Goal: Task Accomplishment & Management: Manage account settings

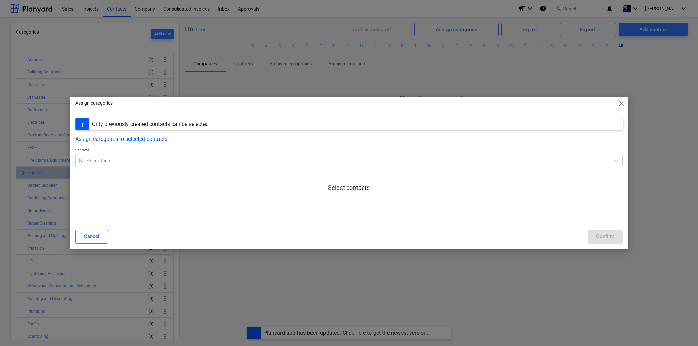
scroll to position [63, 0]
click at [147, 162] on div at bounding box center [342, 160] width 527 height 7
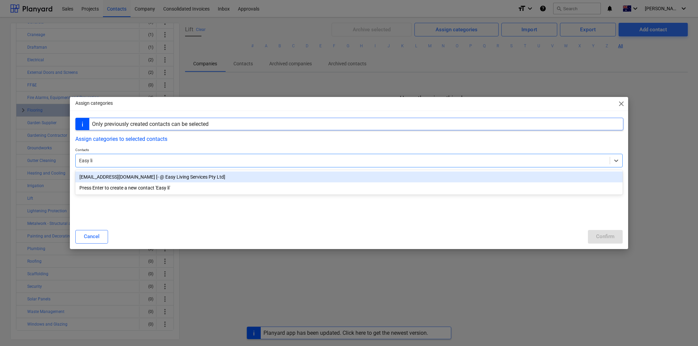
type input "Easy liv"
click at [140, 179] on div "service.accounts@easy-living.com.au [- @ Easy Living Services Pty Ltd]" at bounding box center [348, 177] width 547 height 11
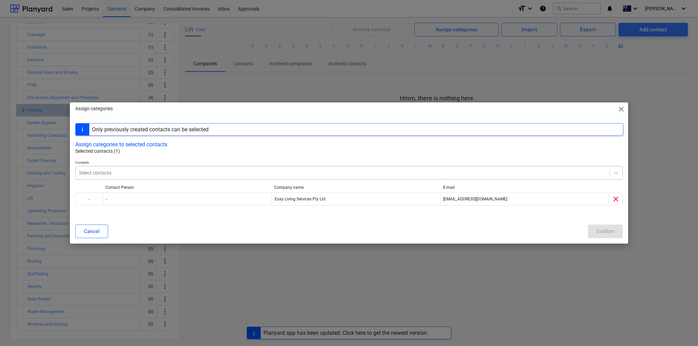
click at [103, 172] on div at bounding box center [342, 173] width 527 height 7
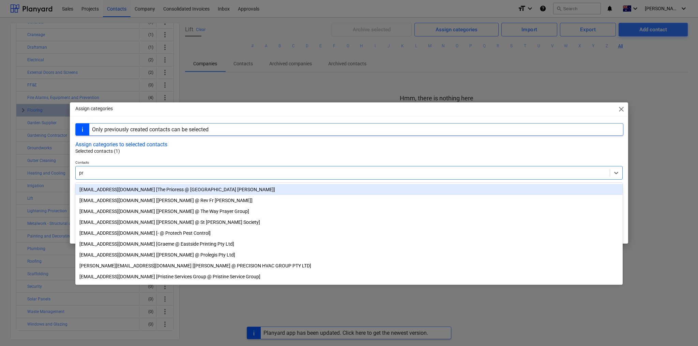
type input "p"
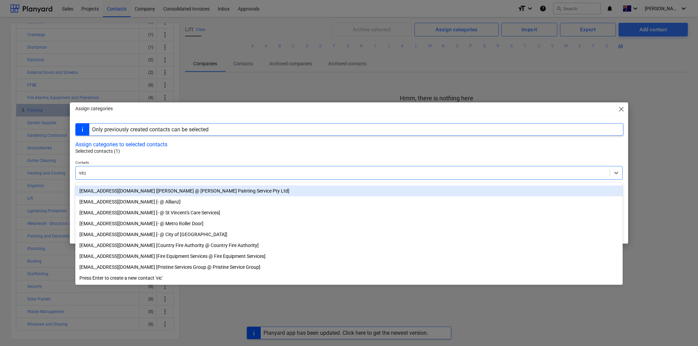
scroll to position [0, 0]
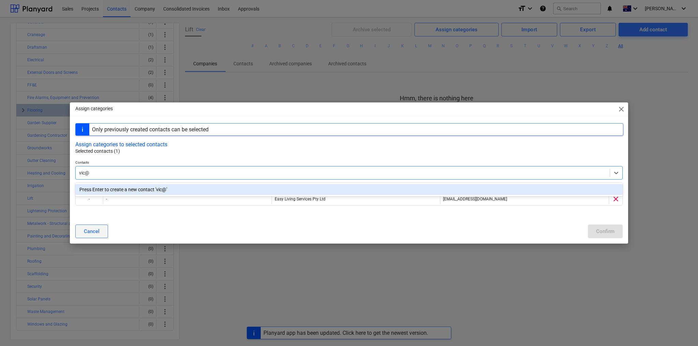
type input "vic@"
click at [95, 234] on div "Cancel" at bounding box center [92, 231] width 16 height 9
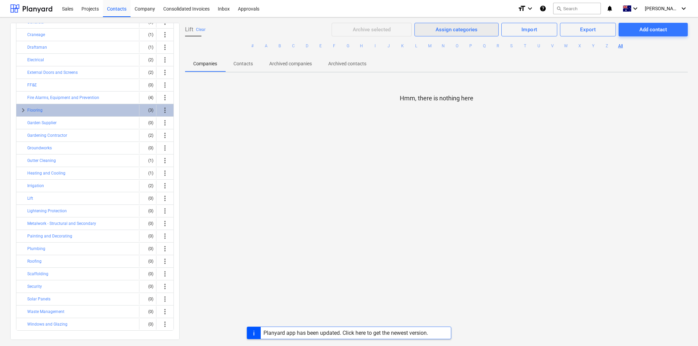
click at [438, 30] on div "Assign categories" at bounding box center [456, 29] width 42 height 9
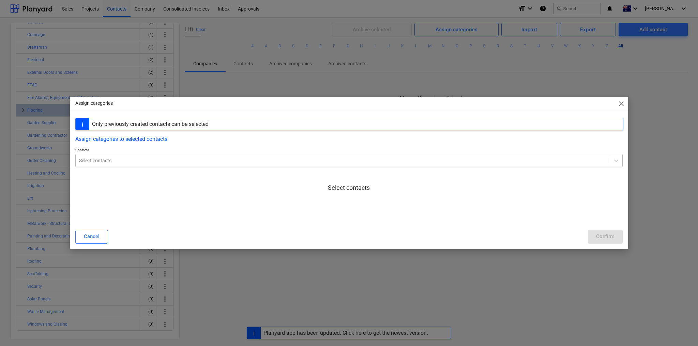
click at [108, 162] on div at bounding box center [342, 160] width 527 height 7
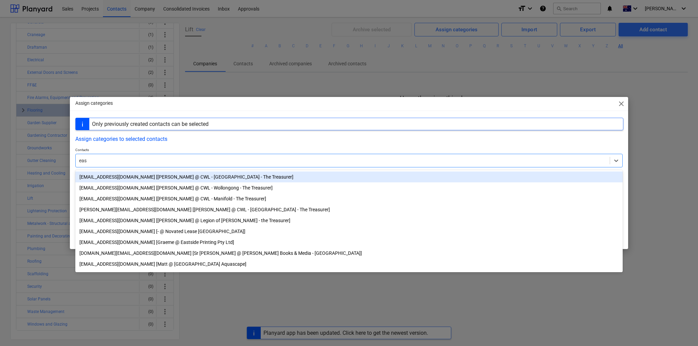
type input "easy"
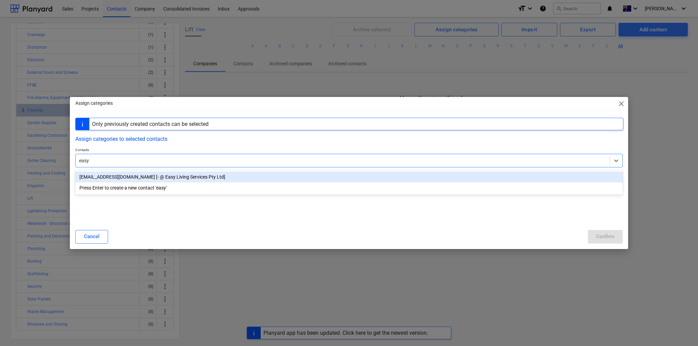
click at [152, 173] on div "service.accounts@easy-living.com.au [- @ Easy Living Services Pty Ltd]" at bounding box center [348, 177] width 547 height 11
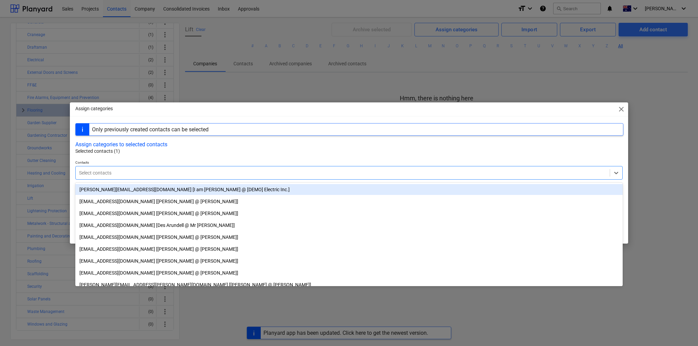
click at [232, 152] on p "Selected contacts (1)" at bounding box center [349, 151] width 548 height 7
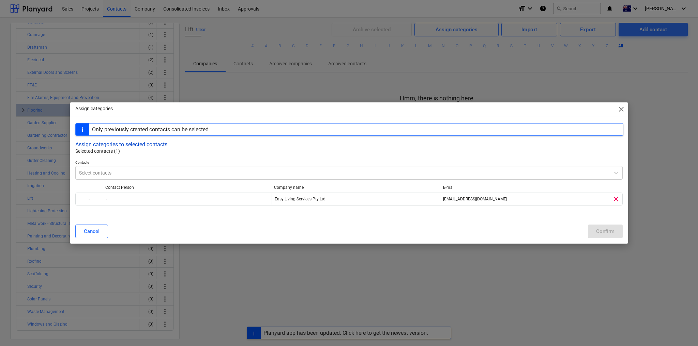
click at [115, 142] on button "Assign categories to selected contacts" at bounding box center [121, 144] width 92 height 6
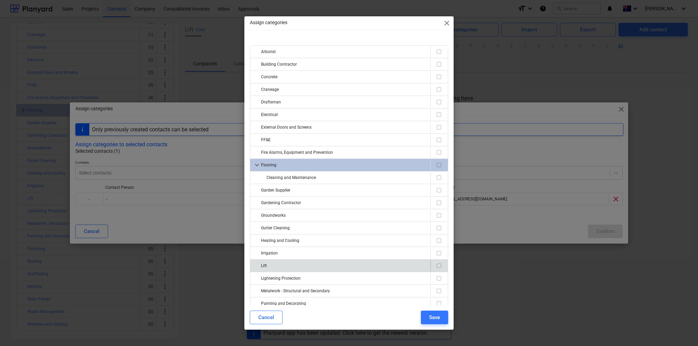
click at [279, 261] on div "Lift" at bounding box center [344, 266] width 167 height 11
click at [436, 265] on input "checkbox" at bounding box center [439, 266] width 8 height 8
checkbox input "true"
click at [435, 318] on div "Save" at bounding box center [434, 317] width 11 height 9
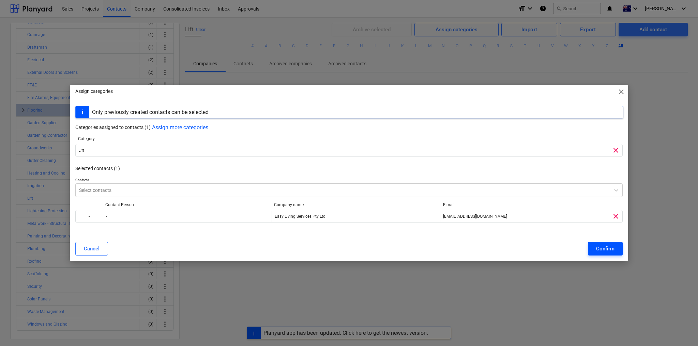
click at [608, 248] on div "Confirm" at bounding box center [605, 249] width 18 height 9
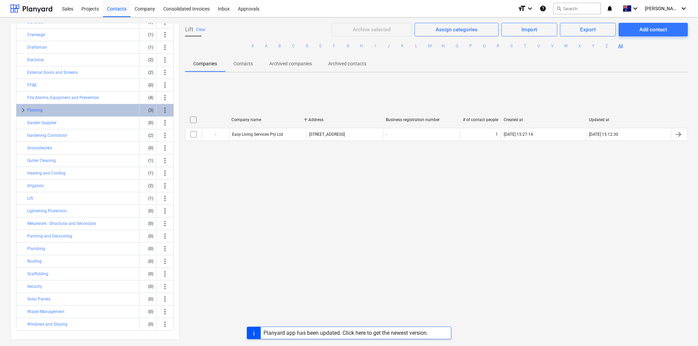
click at [377, 333] on div "Planyard app has been updated. Click here to get the newest version." at bounding box center [345, 333] width 165 height 6
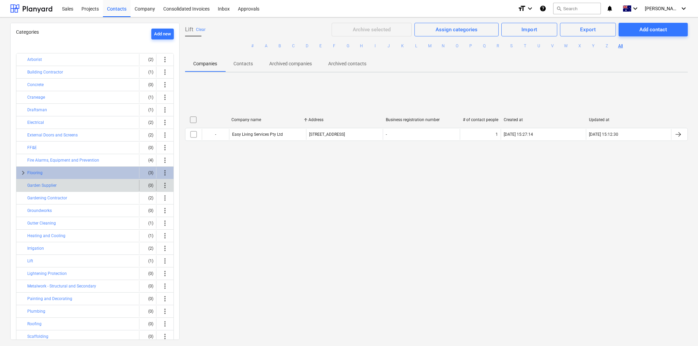
click at [71, 184] on div "Garden Supplier" at bounding box center [81, 185] width 109 height 11
click at [52, 183] on button "Garden Supplier" at bounding box center [41, 186] width 29 height 8
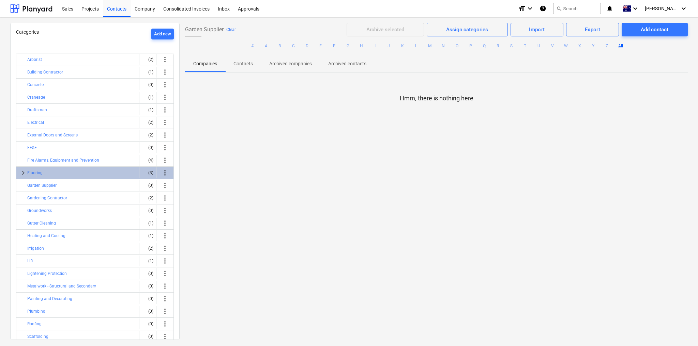
click at [412, 141] on div "Hmm, there is nothing here" at bounding box center [436, 129] width 502 height 102
click at [430, 99] on p "Hmm, there is nothing here" at bounding box center [437, 98] width 74 height 8
click at [55, 232] on button "Heating and Cooling" at bounding box center [46, 236] width 38 height 8
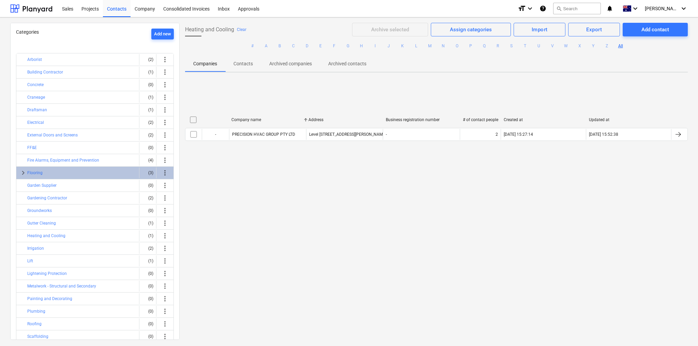
click at [82, 150] on div "Arborist (2) more_vert Building Contractor (1) more_vert Concrete (0) more_vert…" at bounding box center [95, 223] width 158 height 341
click at [468, 45] on button "P" at bounding box center [470, 46] width 8 height 8
click at [49, 234] on button "Heating and Cooling" at bounding box center [46, 236] width 38 height 8
click at [56, 270] on button "Lightening Protection" at bounding box center [47, 274] width 40 height 8
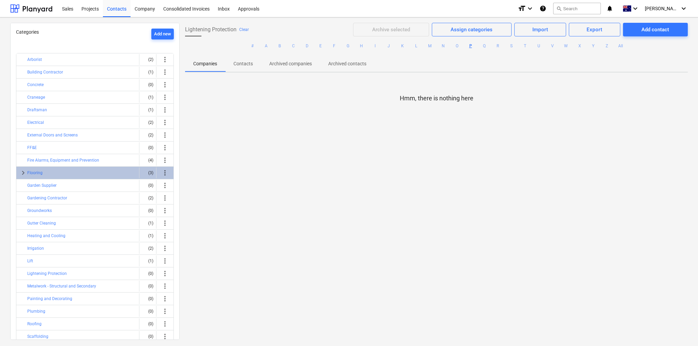
click at [469, 175] on div "Hmm, there is nothing here" at bounding box center [436, 129] width 502 height 102
click at [157, 34] on div "Add new" at bounding box center [162, 34] width 17 height 8
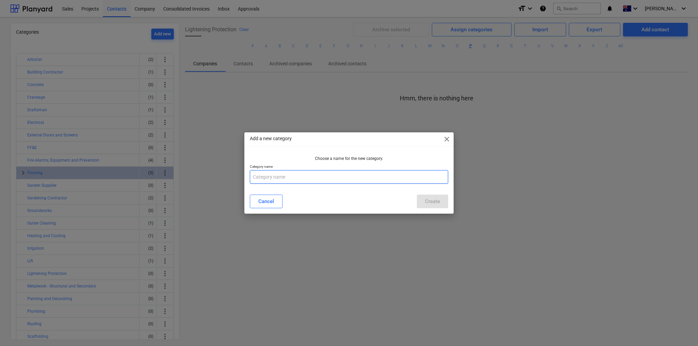
click at [302, 175] on input "text" at bounding box center [349, 177] width 198 height 14
type input "Kitchen"
click at [438, 200] on div "Create" at bounding box center [432, 201] width 15 height 9
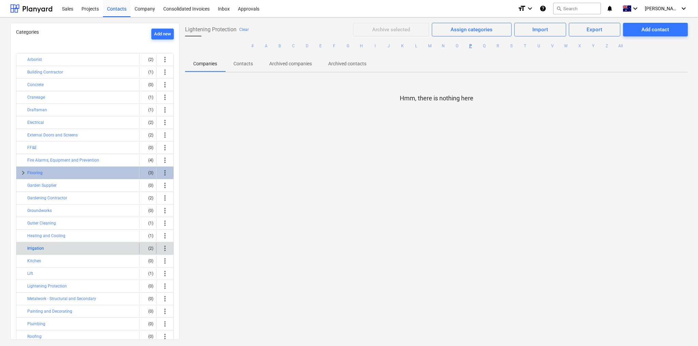
click at [36, 246] on button "Irrigation" at bounding box center [35, 249] width 17 height 8
click at [38, 246] on button "Irrigation" at bounding box center [35, 249] width 17 height 8
click at [37, 245] on button "Irrigation" at bounding box center [35, 249] width 17 height 8
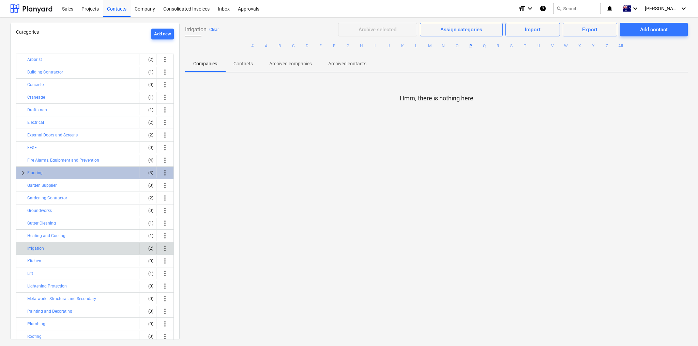
click at [148, 245] on div "(2)" at bounding box center [147, 248] width 11 height 11
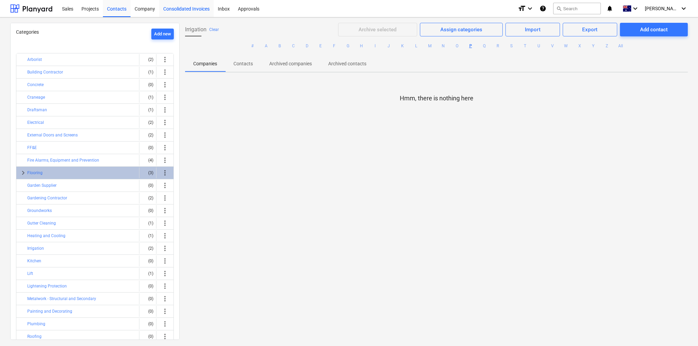
click at [171, 7] on div "Consolidated Invoices" at bounding box center [186, 8] width 54 height 17
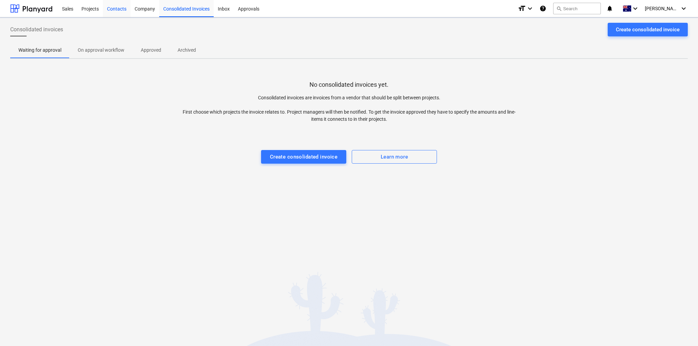
click at [120, 9] on div "Contacts" at bounding box center [117, 8] width 28 height 17
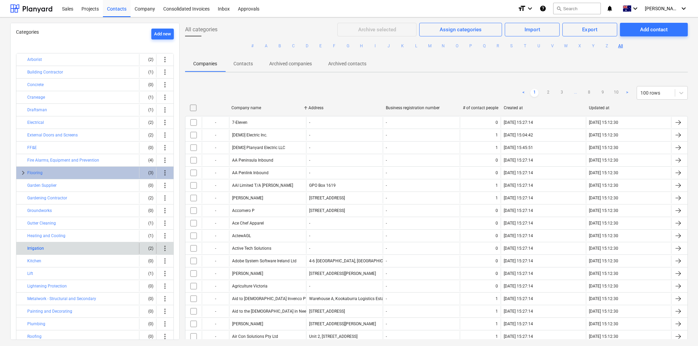
click at [35, 247] on button "Irrigation" at bounding box center [35, 249] width 17 height 8
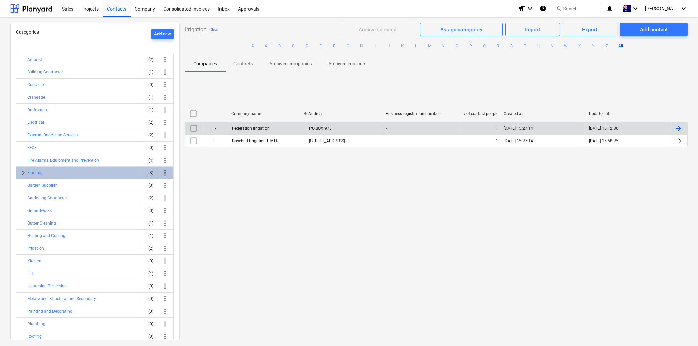
click at [271, 128] on div "Federation Irrigation" at bounding box center [267, 128] width 77 height 11
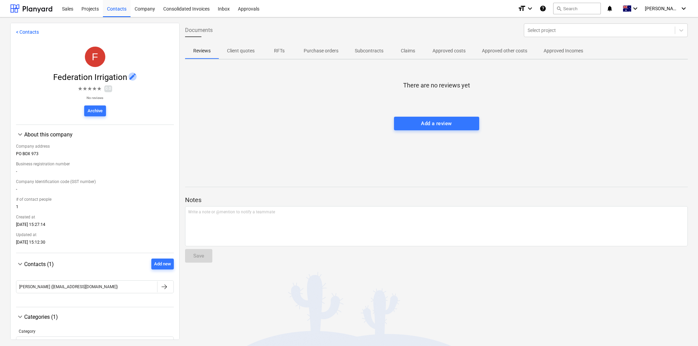
click at [130, 78] on span "edit" at bounding box center [132, 77] width 8 height 8
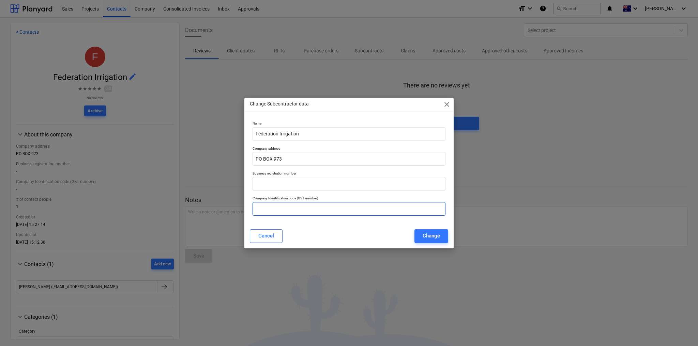
click at [276, 214] on input "text" at bounding box center [348, 209] width 193 height 14
paste input "57 334 851 241"
type input "57 334 851 241"
click at [426, 237] on div "Change" at bounding box center [430, 236] width 17 height 9
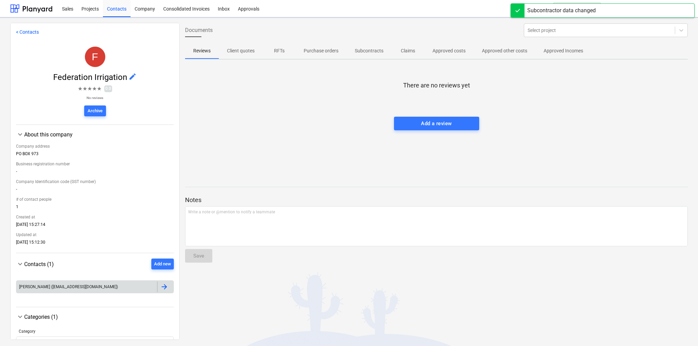
click at [114, 286] on div "[PERSON_NAME] ([EMAIL_ADDRESS][DOMAIN_NAME])" at bounding box center [86, 287] width 141 height 11
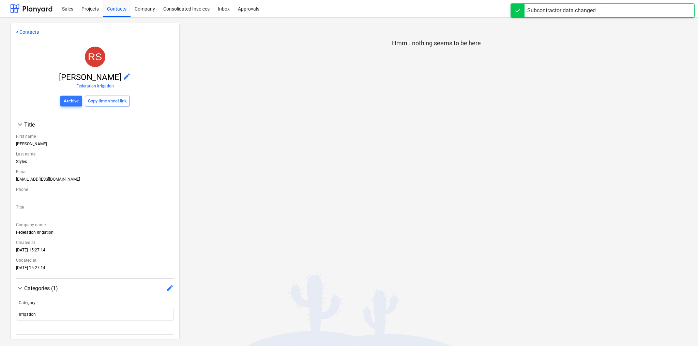
click at [123, 75] on span "edit" at bounding box center [127, 77] width 8 height 8
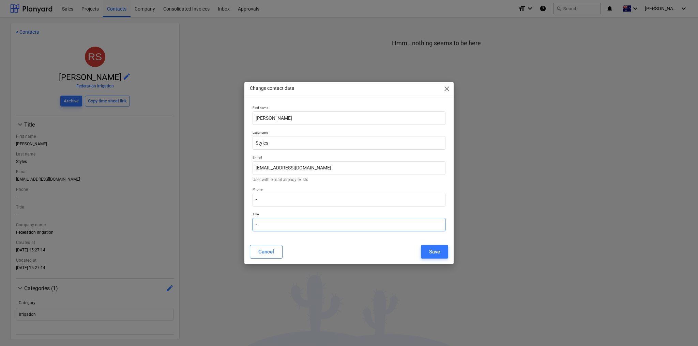
click at [262, 225] on input "-" at bounding box center [348, 225] width 193 height 14
click at [271, 199] on input "-" at bounding box center [348, 200] width 193 height 14
paste input "0419 745 705"
type input "0419 745 705"
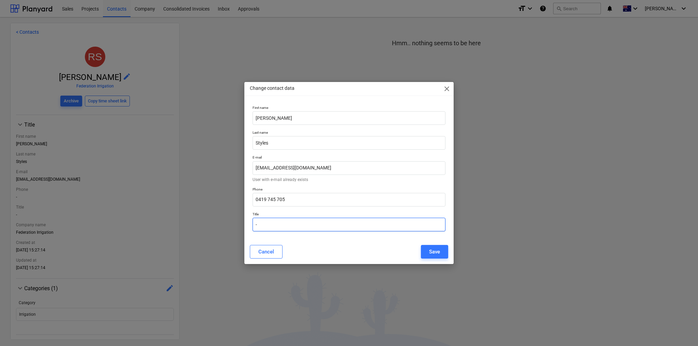
click at [264, 227] on input "-" at bounding box center [348, 225] width 193 height 14
click at [263, 226] on input "-" at bounding box center [348, 225] width 193 height 14
click at [263, 225] on input "-" at bounding box center [348, 225] width 193 height 14
type input "Owner"
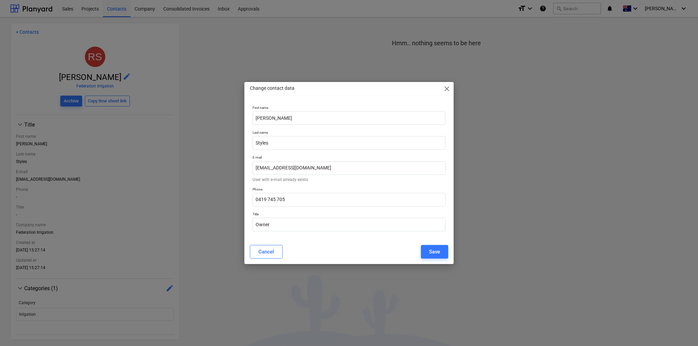
click at [346, 253] on div "Cancel Save" at bounding box center [349, 252] width 198 height 14
click at [434, 251] on div "Save" at bounding box center [434, 252] width 11 height 9
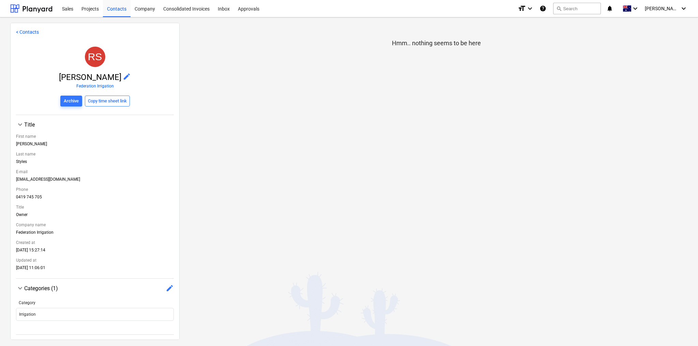
click at [22, 31] on link "< Contacts" at bounding box center [27, 31] width 23 height 5
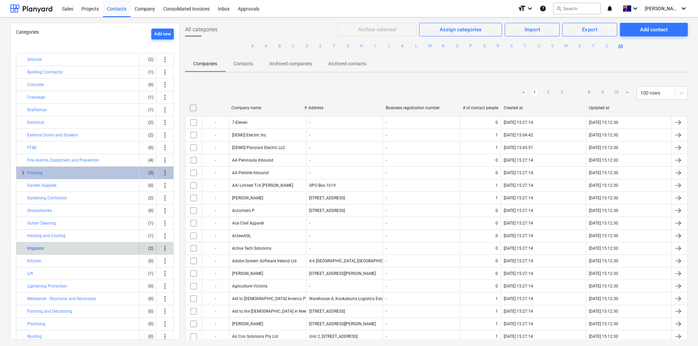
click at [34, 246] on button "Irrigation" at bounding box center [35, 249] width 17 height 8
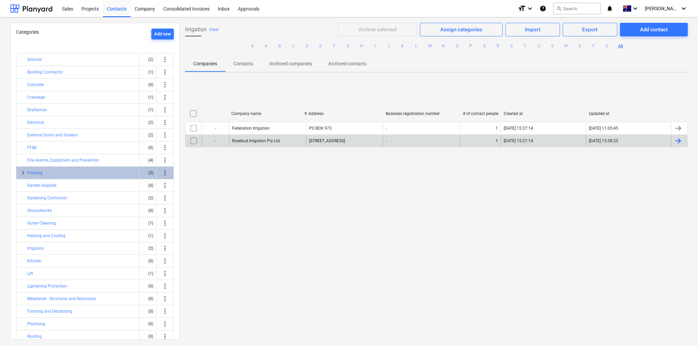
click at [408, 139] on div "-" at bounding box center [420, 141] width 77 height 11
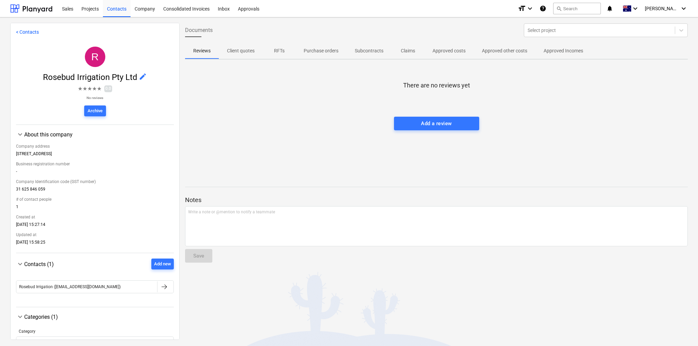
click at [27, 30] on link "< Contacts" at bounding box center [27, 31] width 23 height 5
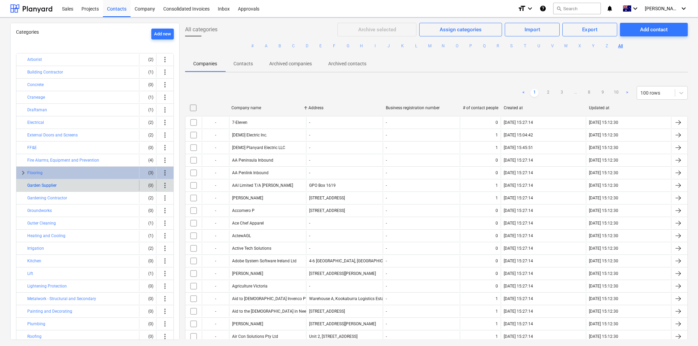
click at [33, 183] on button "Garden Supplier" at bounding box center [41, 186] width 29 height 8
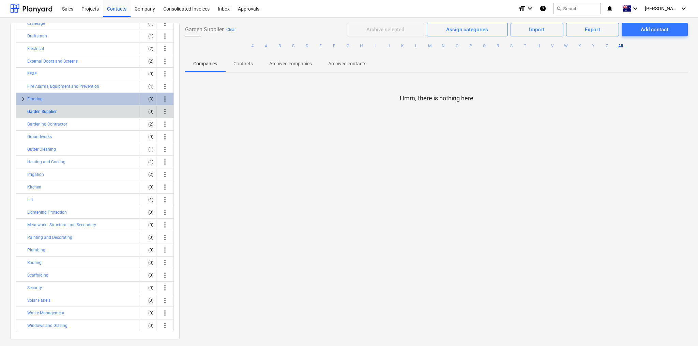
scroll to position [75, 0]
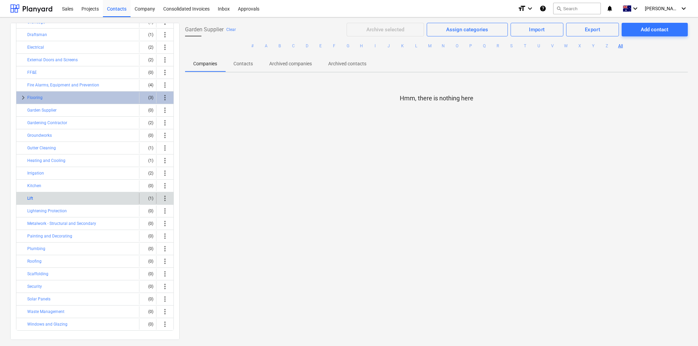
click at [31, 197] on button "Lift" at bounding box center [30, 198] width 6 height 8
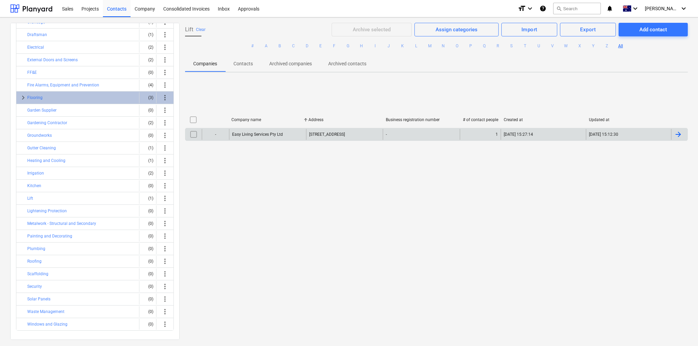
click at [409, 132] on div "-" at bounding box center [420, 134] width 77 height 11
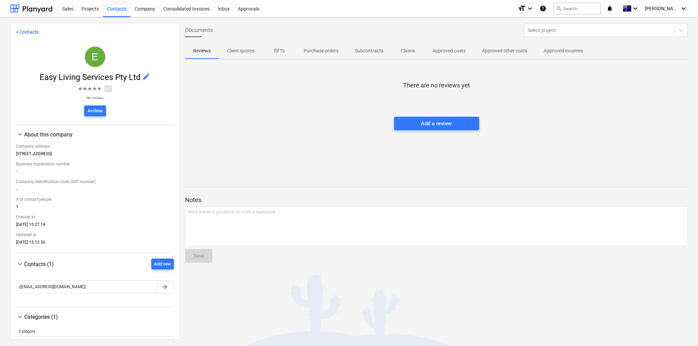
click at [145, 76] on span "edit" at bounding box center [146, 77] width 8 height 8
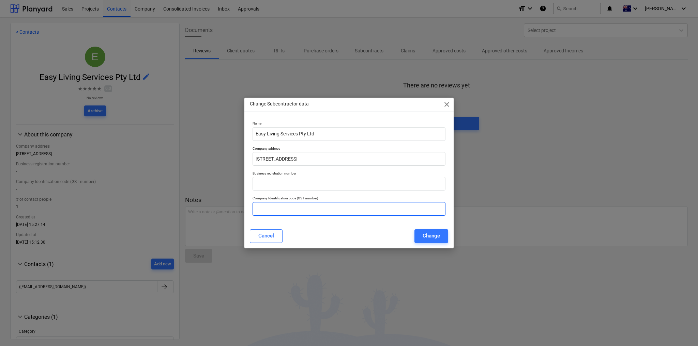
click at [287, 208] on input "text" at bounding box center [348, 209] width 193 height 14
click at [290, 158] on input "[STREET_ADDRESS]" at bounding box center [348, 159] width 193 height 14
paste input "[GEOGRAPHIC_DATA] [GEOGRAPHIC_DATA] 2068"
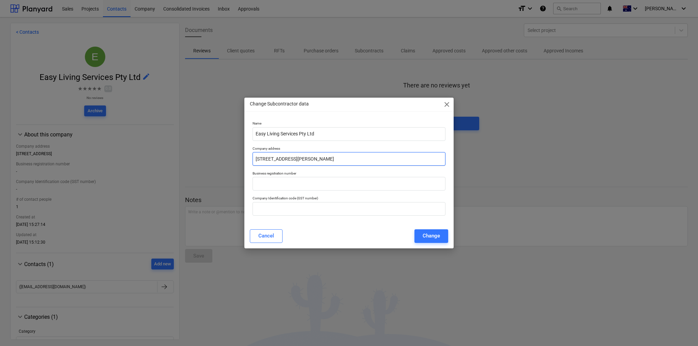
click at [303, 159] on input "[STREET_ADDRESS][PERSON_NAME]" at bounding box center [348, 159] width 193 height 14
click at [321, 161] on input "[STREET_ADDRESS][PERSON_NAME]" at bounding box center [348, 159] width 193 height 14
click at [332, 159] on input "[STREET_ADDRESS][PERSON_NAME]" at bounding box center [348, 159] width 193 height 14
click at [341, 158] on input "[STREET_ADDRESS][PERSON_NAME]" at bounding box center [348, 159] width 193 height 14
type input "[STREET_ADDRESS][PERSON_NAME]"
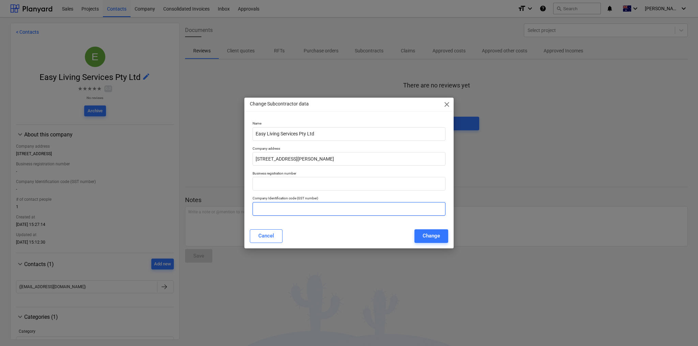
click at [294, 209] on input "text" at bounding box center [348, 209] width 193 height 14
paste input "98 139 391 923"
type input "98 139 391 923"
click at [427, 236] on div "Change" at bounding box center [430, 236] width 17 height 9
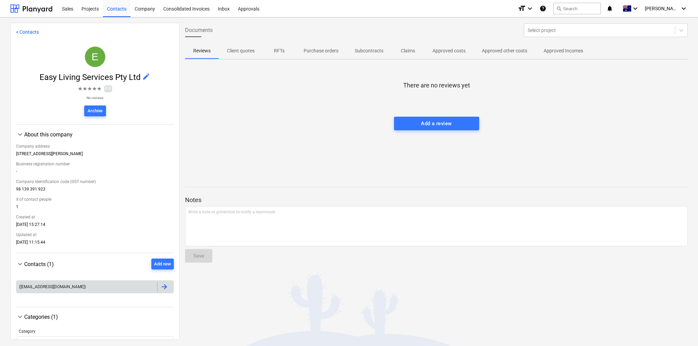
click at [136, 289] on div "([EMAIL_ADDRESS][DOMAIN_NAME])" at bounding box center [86, 287] width 141 height 11
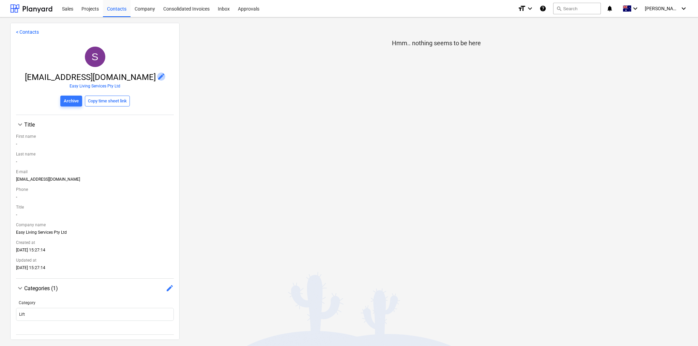
click at [164, 74] on span "edit" at bounding box center [161, 77] width 8 height 8
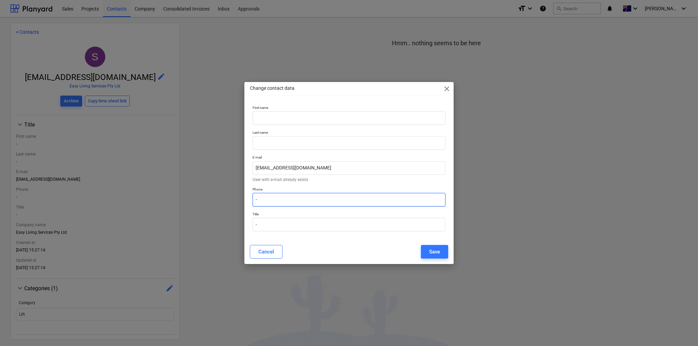
click at [280, 202] on input "-" at bounding box center [348, 200] width 193 height 14
paste input "180 081 3555"
type input "180 081 3555"
click at [433, 253] on div "Save" at bounding box center [434, 252] width 11 height 9
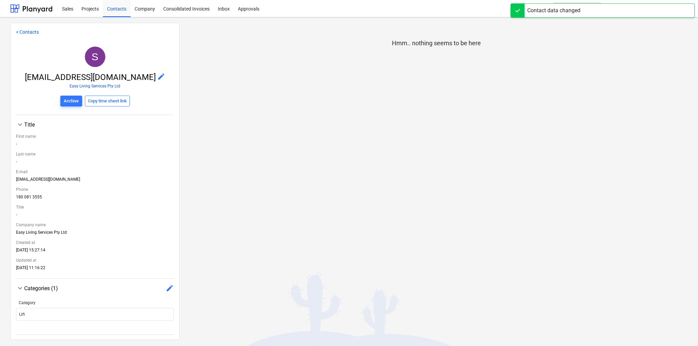
click at [21, 33] on link "< Contacts" at bounding box center [27, 31] width 23 height 5
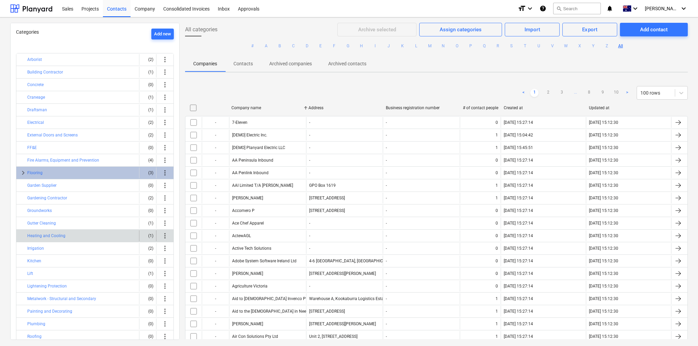
scroll to position [54, 0]
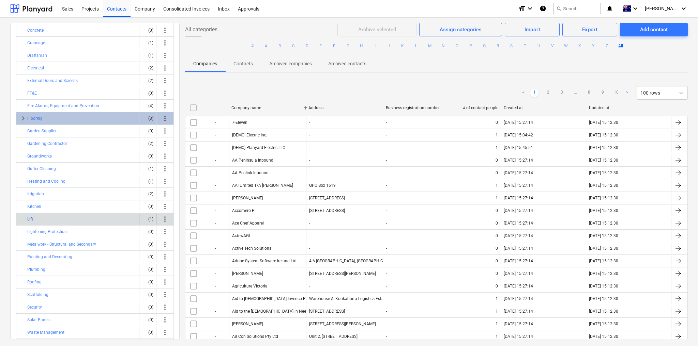
click at [31, 217] on button "Lift" at bounding box center [30, 219] width 6 height 8
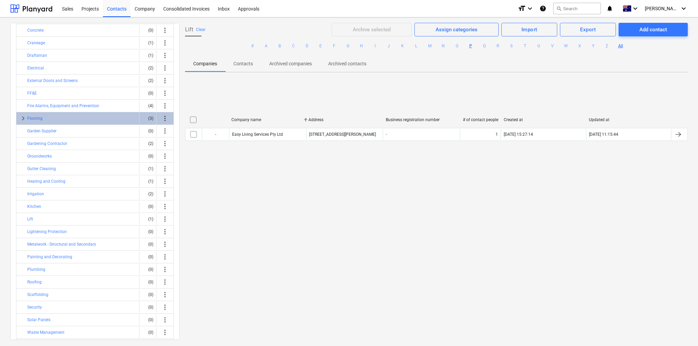
click at [467, 45] on button "P" at bounding box center [470, 46] width 8 height 8
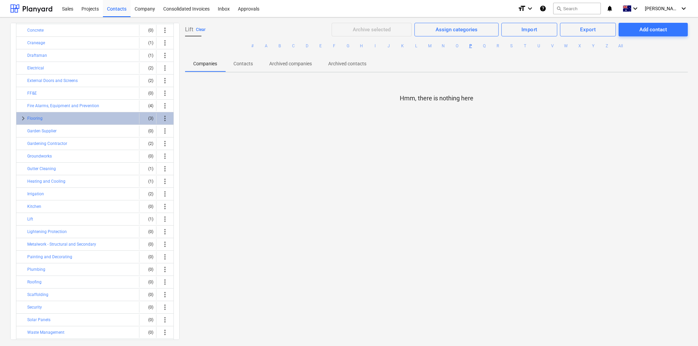
click at [197, 29] on button "Clear" at bounding box center [201, 30] width 10 height 8
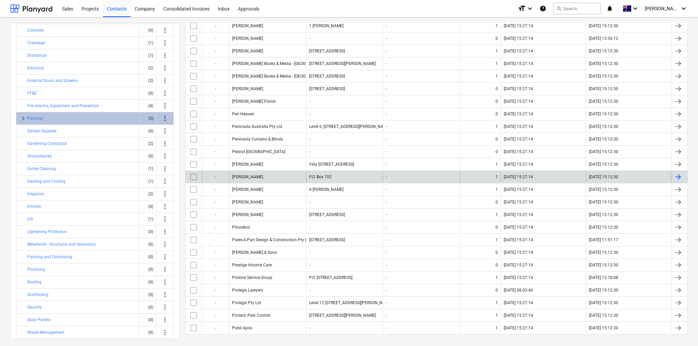
scroll to position [306, 0]
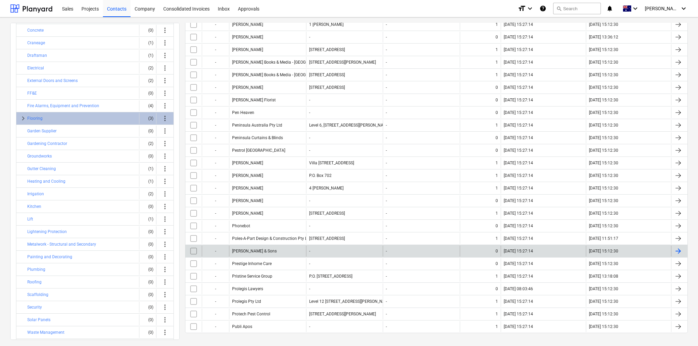
click at [259, 246] on div "[PERSON_NAME] & Sons" at bounding box center [267, 251] width 77 height 11
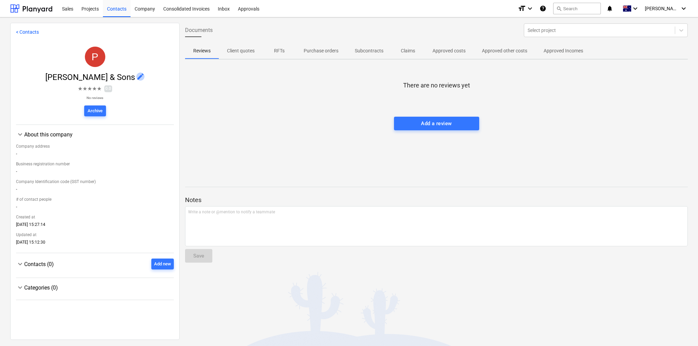
click at [136, 75] on span "edit" at bounding box center [140, 77] width 8 height 8
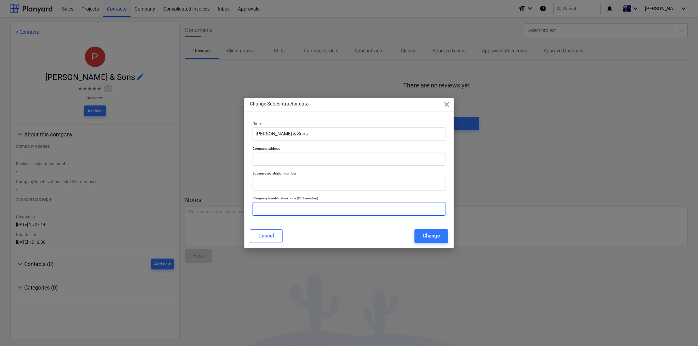
click at [320, 208] on input "text" at bounding box center [348, 209] width 193 height 14
paste input "85 000 134 547"
type input "85 000 134 547"
click at [299, 161] on input "text" at bounding box center [348, 159] width 193 height 14
click at [285, 157] on input "text" at bounding box center [348, 159] width 193 height 14
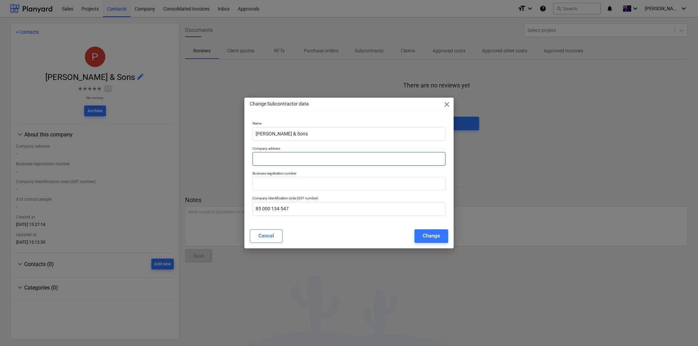
paste input "[STREET_ADDRESS]"
click at [262, 158] on input "[STREET_ADDRESS]" at bounding box center [348, 159] width 193 height 14
click at [260, 158] on input "[STREET_ADDRESS]" at bounding box center [348, 159] width 193 height 14
type input "[STREET_ADDRESS]"
click at [439, 237] on div "Change" at bounding box center [430, 236] width 17 height 9
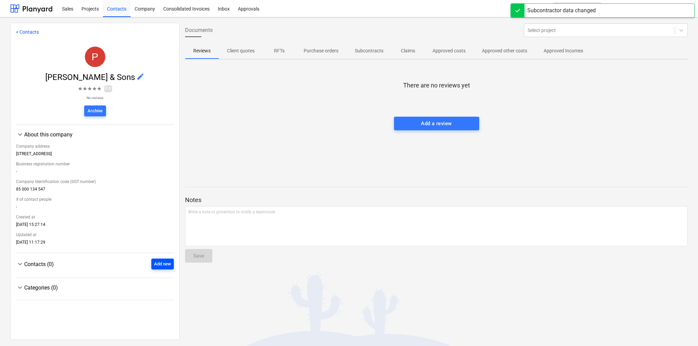
click at [162, 267] on div "Add new" at bounding box center [162, 265] width 17 height 8
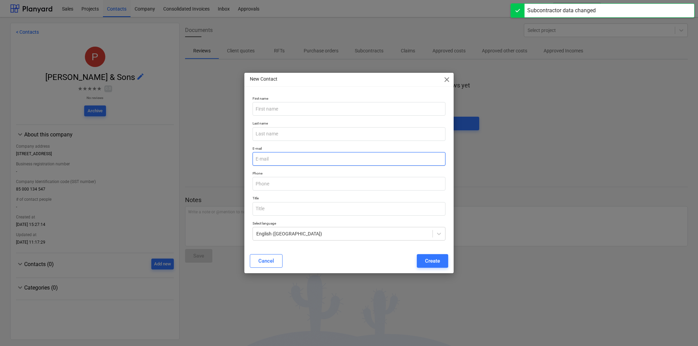
click at [293, 159] on input "email" at bounding box center [348, 159] width 193 height 14
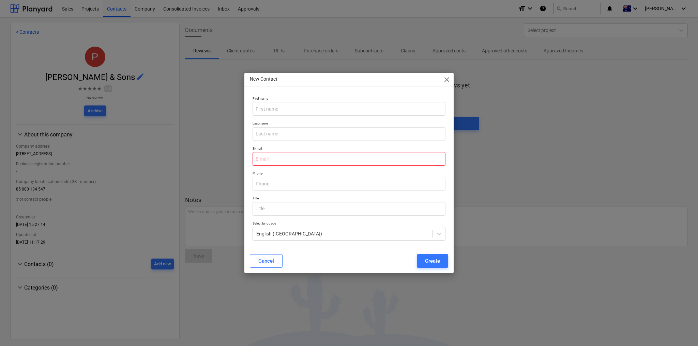
click at [287, 158] on input "email" at bounding box center [348, 159] width 193 height 14
paste input "[EMAIL_ADDRESS][DOMAIN_NAME]"
type input "[EMAIL_ADDRESS][DOMAIN_NAME]"
click at [349, 186] on input "text" at bounding box center [348, 184] width 193 height 14
paste input "1300 775 464"
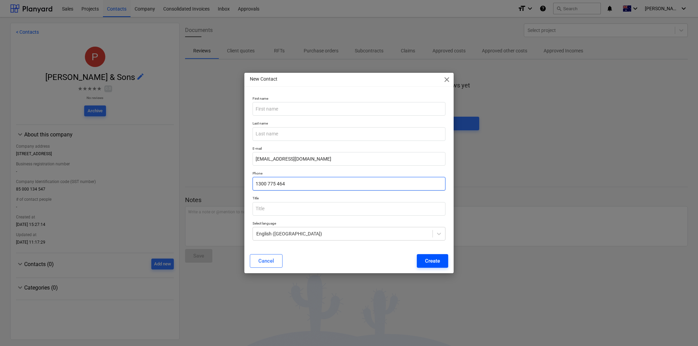
type input "1300 775 464"
click at [435, 260] on div "Create" at bounding box center [432, 261] width 15 height 9
click at [436, 264] on div "Cancel Create" at bounding box center [349, 261] width 198 height 14
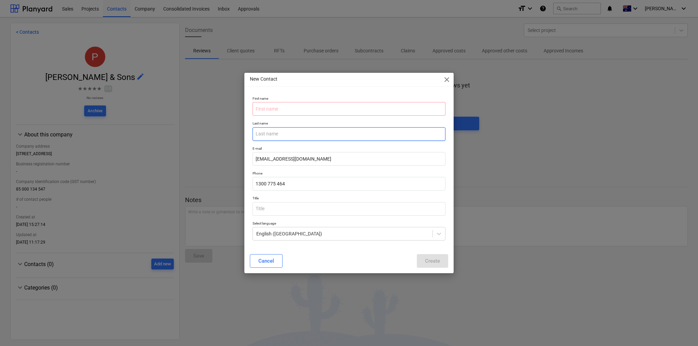
click at [297, 136] on input "text" at bounding box center [348, 134] width 193 height 14
click at [292, 110] on input "text" at bounding box center [348, 109] width 193 height 14
click at [321, 162] on input "[EMAIL_ADDRESS][DOMAIN_NAME]" at bounding box center [348, 159] width 193 height 14
click at [438, 263] on div "Cancel Create" at bounding box center [349, 261] width 198 height 14
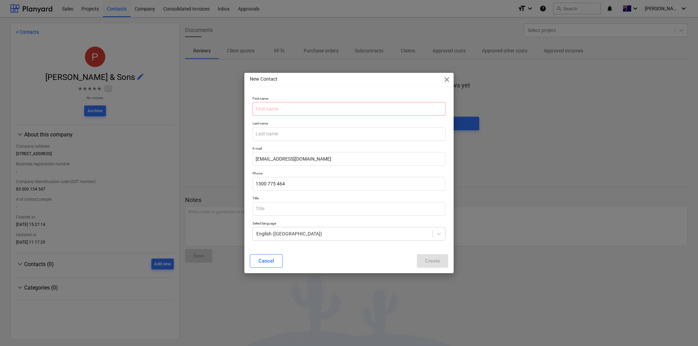
click at [438, 263] on div "Cancel Create" at bounding box center [349, 261] width 198 height 14
click at [278, 111] on input "text" at bounding box center [348, 109] width 193 height 14
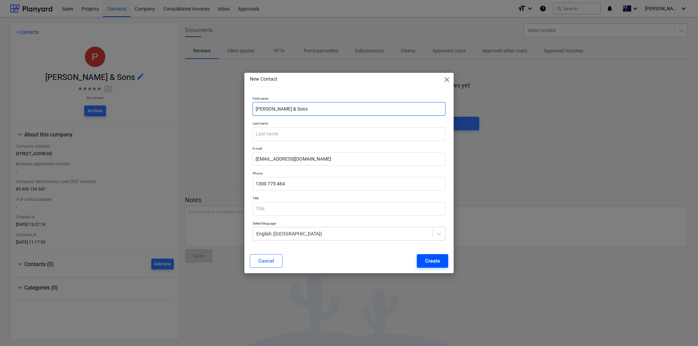
type input "[PERSON_NAME] & Sons"
click at [431, 262] on div "Create" at bounding box center [432, 261] width 15 height 9
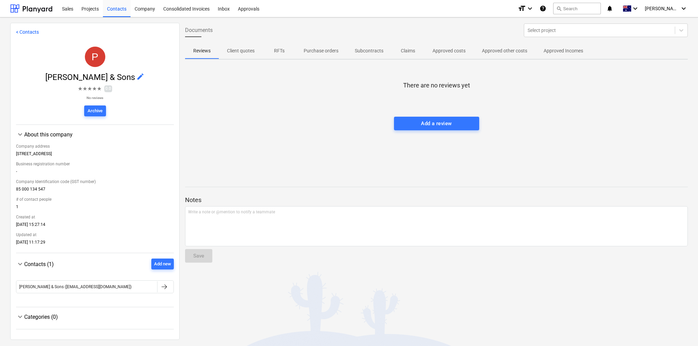
click at [23, 31] on link "< Contacts" at bounding box center [27, 31] width 23 height 5
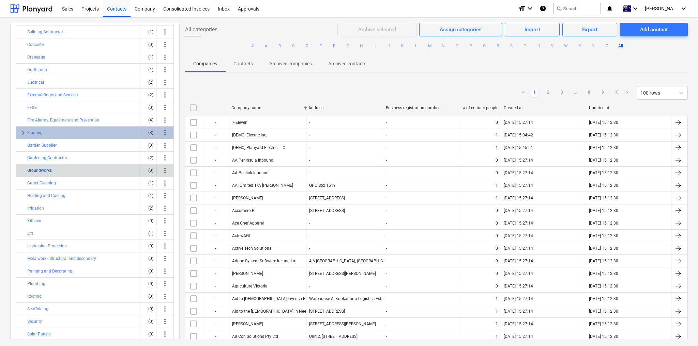
scroll to position [75, 0]
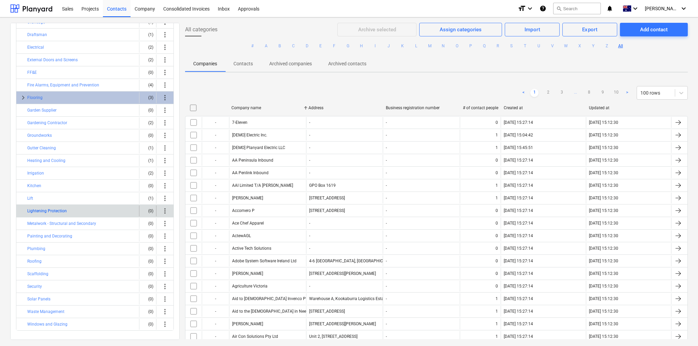
click at [50, 208] on button "Lightening Protection" at bounding box center [47, 211] width 40 height 8
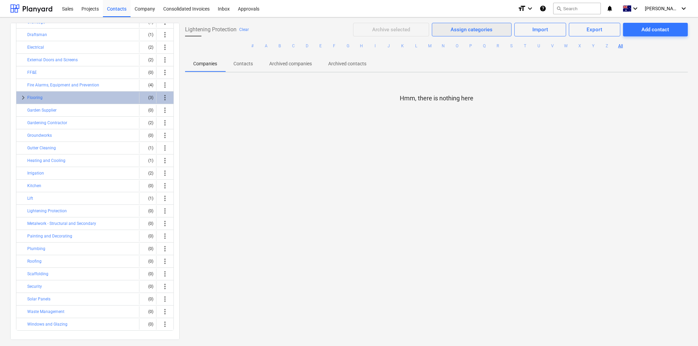
click at [488, 32] on div "Assign categories" at bounding box center [471, 29] width 42 height 9
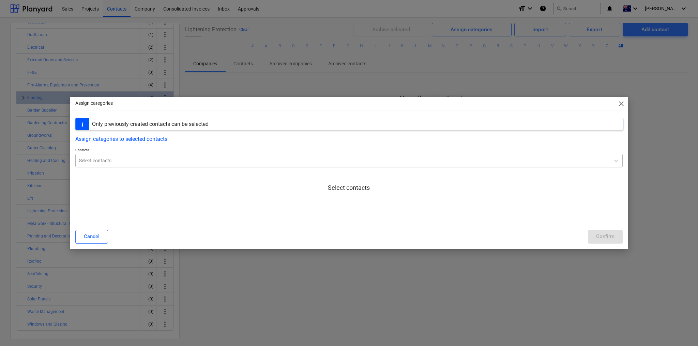
click at [255, 157] on div at bounding box center [342, 160] width 527 height 7
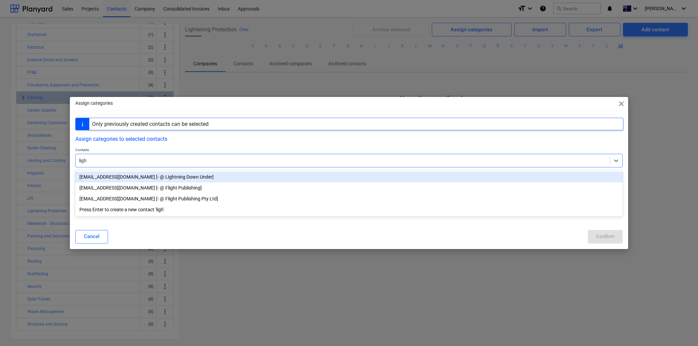
type input "light"
click at [113, 177] on div "[EMAIL_ADDRESS][DOMAIN_NAME] [- @ Lightning Down Under]" at bounding box center [348, 177] width 547 height 11
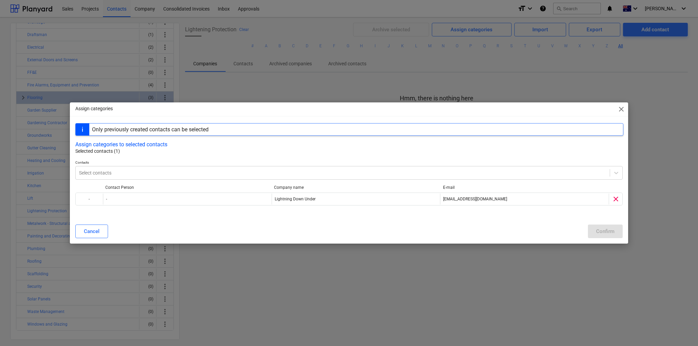
click at [208, 155] on div "Only previously created contacts can be selected Assign categories to selected …" at bounding box center [348, 168] width 547 height 91
click at [163, 145] on button "Assign categories to selected contacts" at bounding box center [121, 144] width 92 height 6
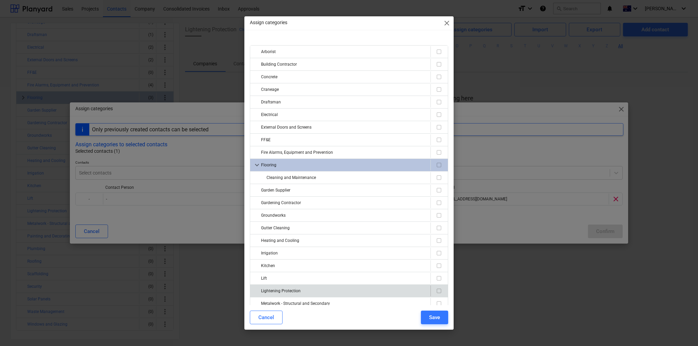
click at [287, 291] on div "Lightening Protection" at bounding box center [344, 291] width 167 height 11
click at [435, 287] on input "checkbox" at bounding box center [439, 291] width 8 height 8
checkbox input "true"
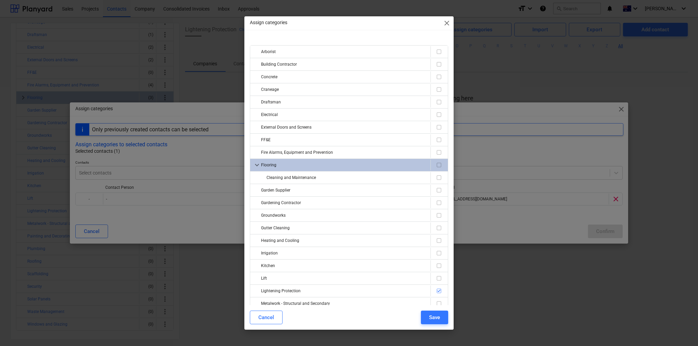
click at [435, 317] on div "Save" at bounding box center [434, 317] width 11 height 9
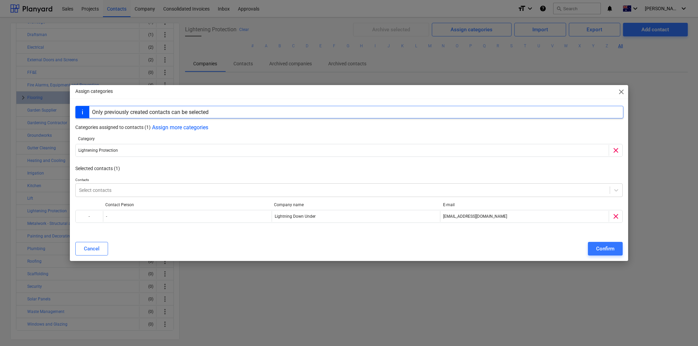
click at [608, 250] on div "Confirm" at bounding box center [605, 249] width 18 height 9
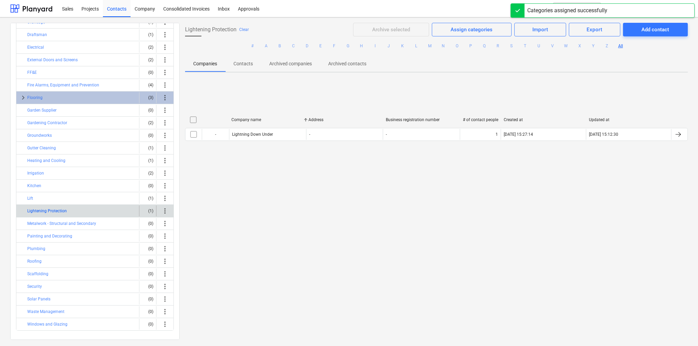
click at [55, 207] on button "Lightening Protection" at bounding box center [47, 211] width 40 height 8
click at [54, 208] on button "Lightening Protection" at bounding box center [47, 211] width 40 height 8
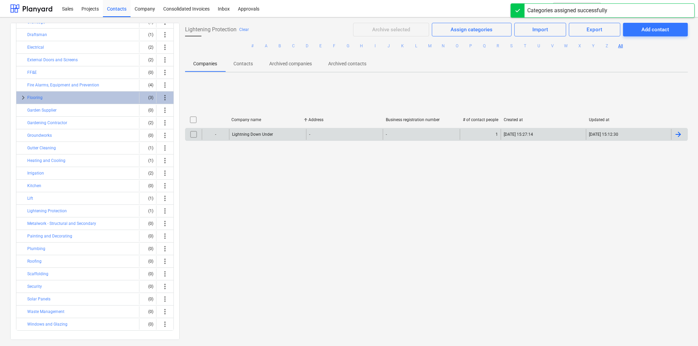
click at [266, 130] on div "Lightning Down Under" at bounding box center [267, 134] width 77 height 11
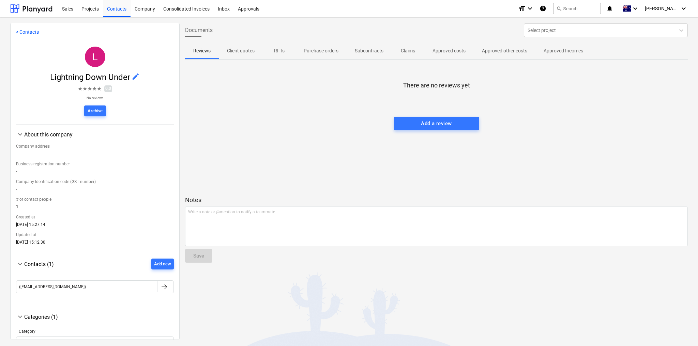
click at [136, 74] on span "edit" at bounding box center [135, 77] width 8 height 8
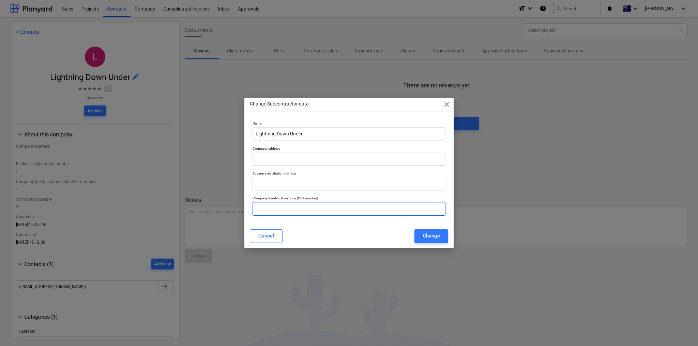
click at [282, 209] on input "text" at bounding box center [348, 209] width 193 height 14
paste input "84 652 434 083"
type input "84 652 434 083"
click at [277, 134] on input "Lightning Down Under" at bounding box center [348, 134] width 193 height 14
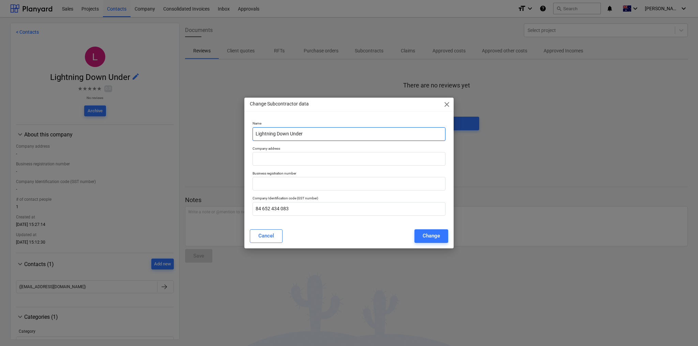
click at [277, 134] on input "Lightning Down Under" at bounding box center [348, 134] width 193 height 14
paste input "Pty Ltd"
type input "Lightning Down Under Pty Ltd"
click at [278, 160] on input "text" at bounding box center [348, 159] width 193 height 14
paste input "[STREET_ADDRESS][PERSON_NAME]"
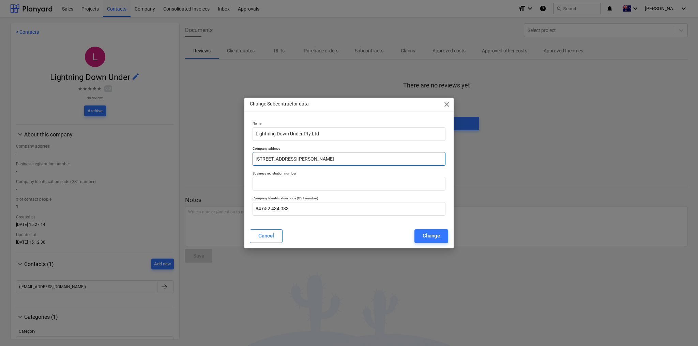
click at [331, 159] on input "[STREET_ADDRESS][PERSON_NAME]" at bounding box center [348, 159] width 193 height 14
type input "[STREET_ADDRESS][PERSON_NAME]"
click at [350, 172] on p "Business registration number" at bounding box center [348, 174] width 193 height 6
click at [426, 236] on div "Change" at bounding box center [430, 236] width 17 height 9
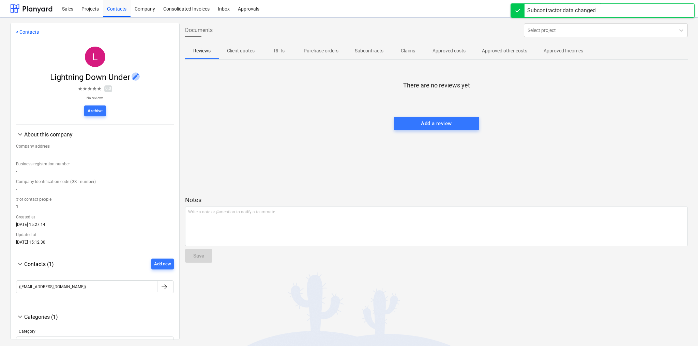
click at [134, 76] on span "edit" at bounding box center [135, 77] width 8 height 8
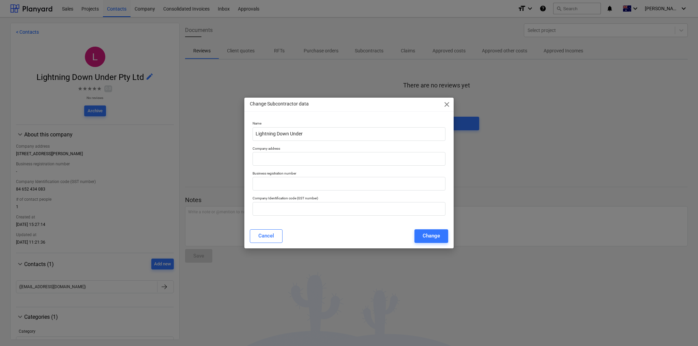
click at [448, 103] on span "close" at bounding box center [446, 104] width 8 height 8
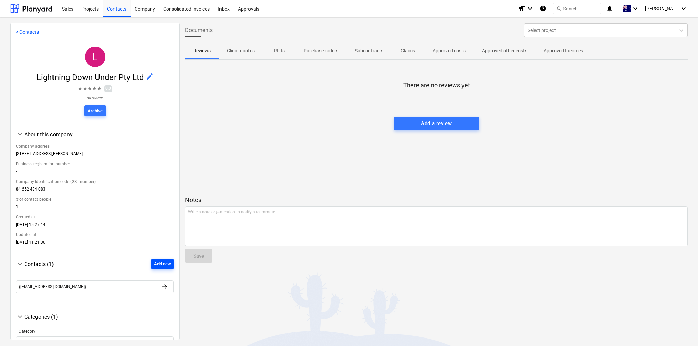
click at [156, 268] on div "Add new" at bounding box center [162, 265] width 17 height 8
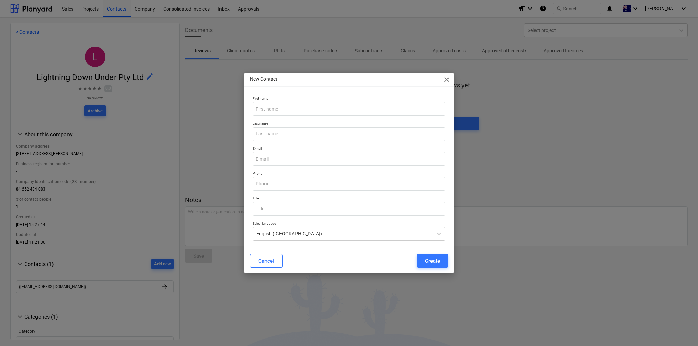
drag, startPoint x: 264, startPoint y: 260, endPoint x: 251, endPoint y: 265, distance: 14.4
click at [264, 260] on div "Cancel" at bounding box center [266, 261] width 16 height 9
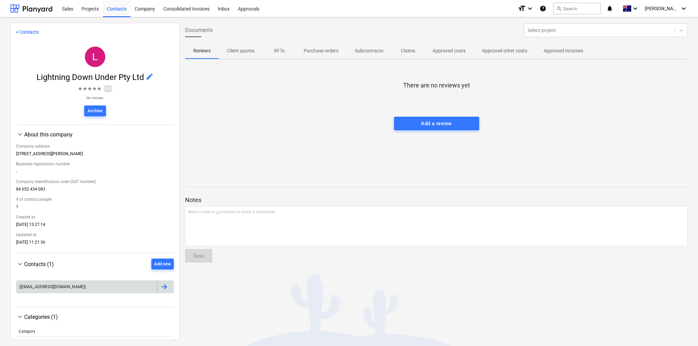
click at [165, 288] on div at bounding box center [164, 287] width 8 height 8
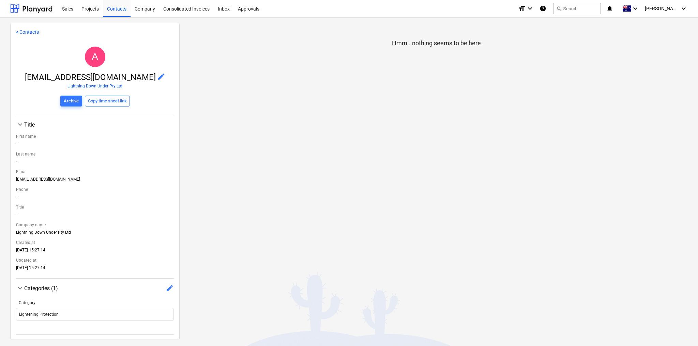
click at [157, 76] on span "edit" at bounding box center [161, 77] width 8 height 8
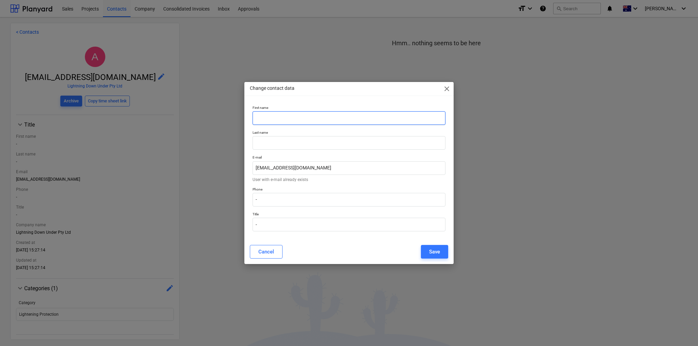
click at [294, 123] on input "text" at bounding box center [348, 118] width 193 height 14
click at [262, 145] on input "text" at bounding box center [348, 143] width 193 height 14
drag, startPoint x: 249, startPoint y: 189, endPoint x: 254, endPoint y: 192, distance: 5.6
click at [249, 189] on div "First name Last name E-mail [EMAIL_ADDRESS][DOMAIN_NAME] User with e-mail alrea…" at bounding box center [348, 171] width 209 height 137
click at [286, 201] on input "-" at bounding box center [348, 200] width 193 height 14
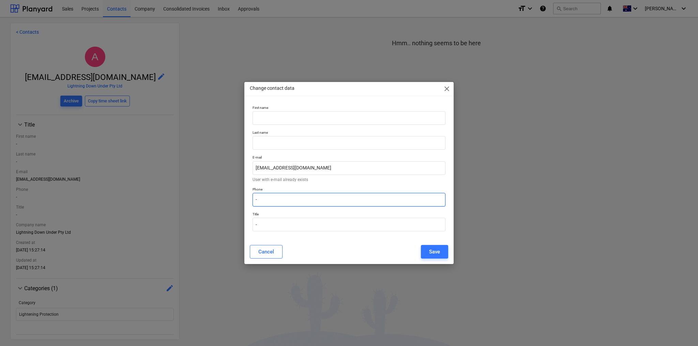
click at [286, 201] on input "-" at bounding box center [348, 200] width 193 height 14
paste input "61 2 4587 5700"
click at [262, 200] on input "61 2 4587 5700" at bounding box center [348, 200] width 193 height 14
click at [266, 200] on input "61 (2 4587 5700" at bounding box center [348, 200] width 193 height 14
type input "[PHONE_NUMBER]"
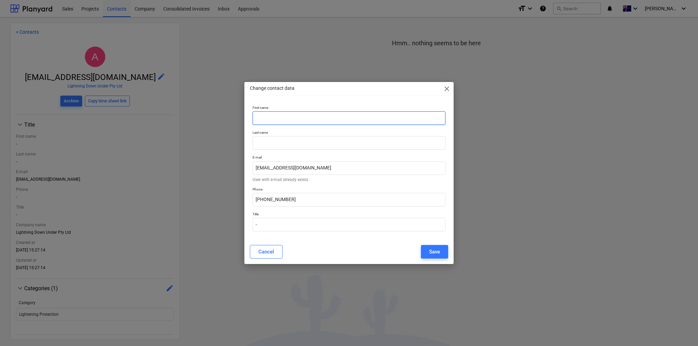
click at [275, 115] on input "text" at bounding box center [348, 118] width 193 height 14
type input "LDU"
click at [439, 250] on div "Save" at bounding box center [434, 252] width 11 height 9
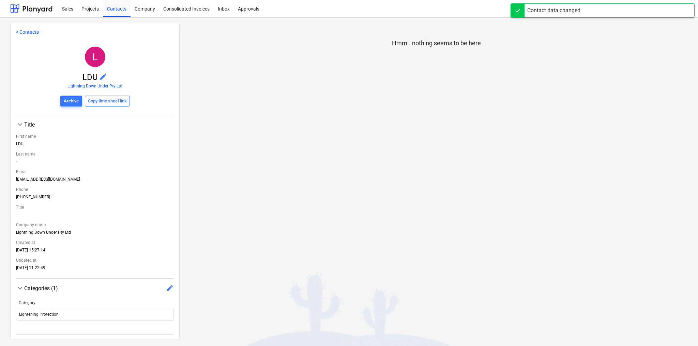
click at [34, 32] on link "< Contacts" at bounding box center [27, 31] width 23 height 5
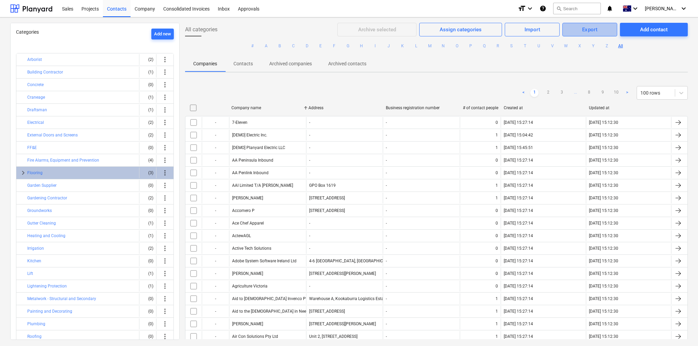
click at [587, 31] on div "Export" at bounding box center [590, 29] width 16 height 9
click at [592, 46] on div "Export companies" at bounding box center [590, 47] width 51 height 12
click at [527, 67] on div "Companies Contacts Archived companies Archived contacts" at bounding box center [436, 64] width 502 height 16
